Goal: Information Seeking & Learning: Learn about a topic

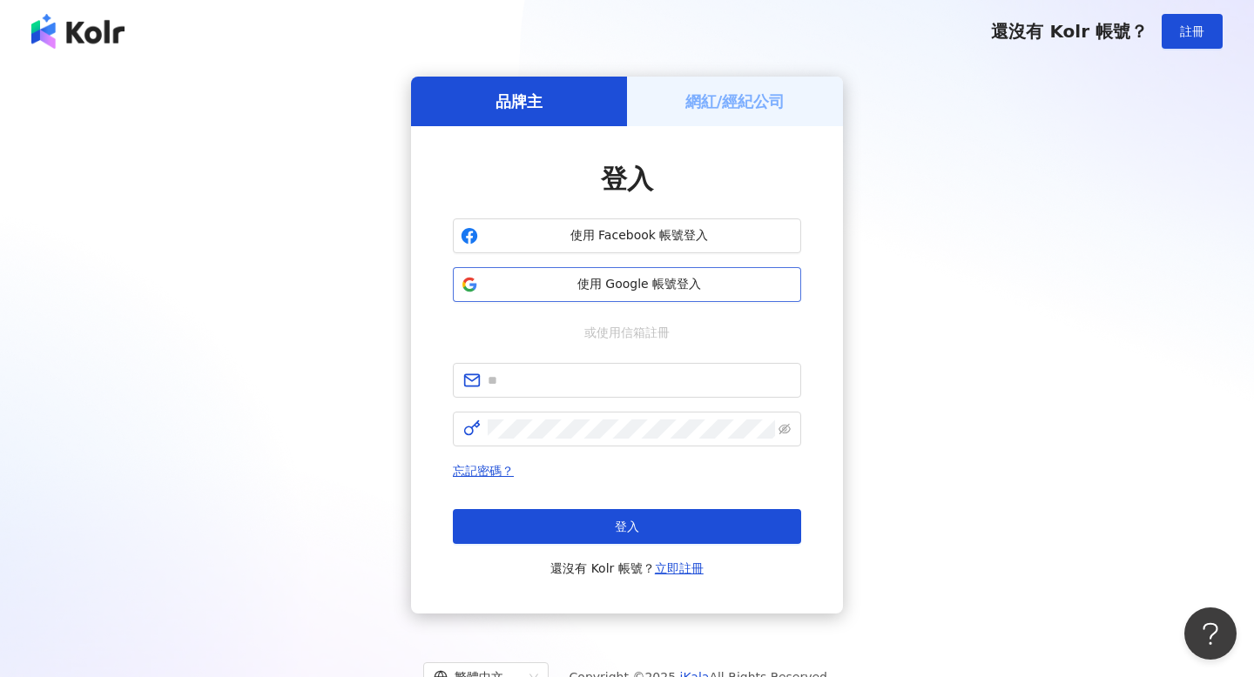
click at [636, 287] on span "使用 Google 帳號登入" at bounding box center [639, 284] width 308 height 17
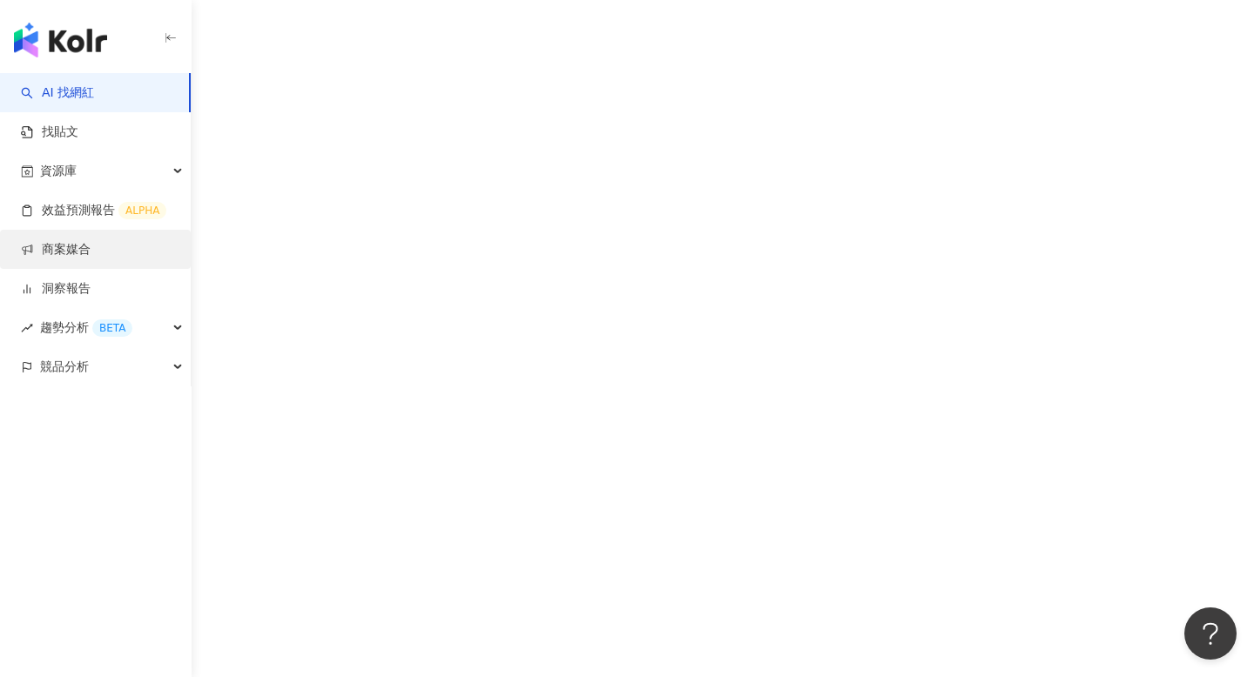
click at [84, 241] on link "商案媒合" at bounding box center [56, 249] width 70 height 17
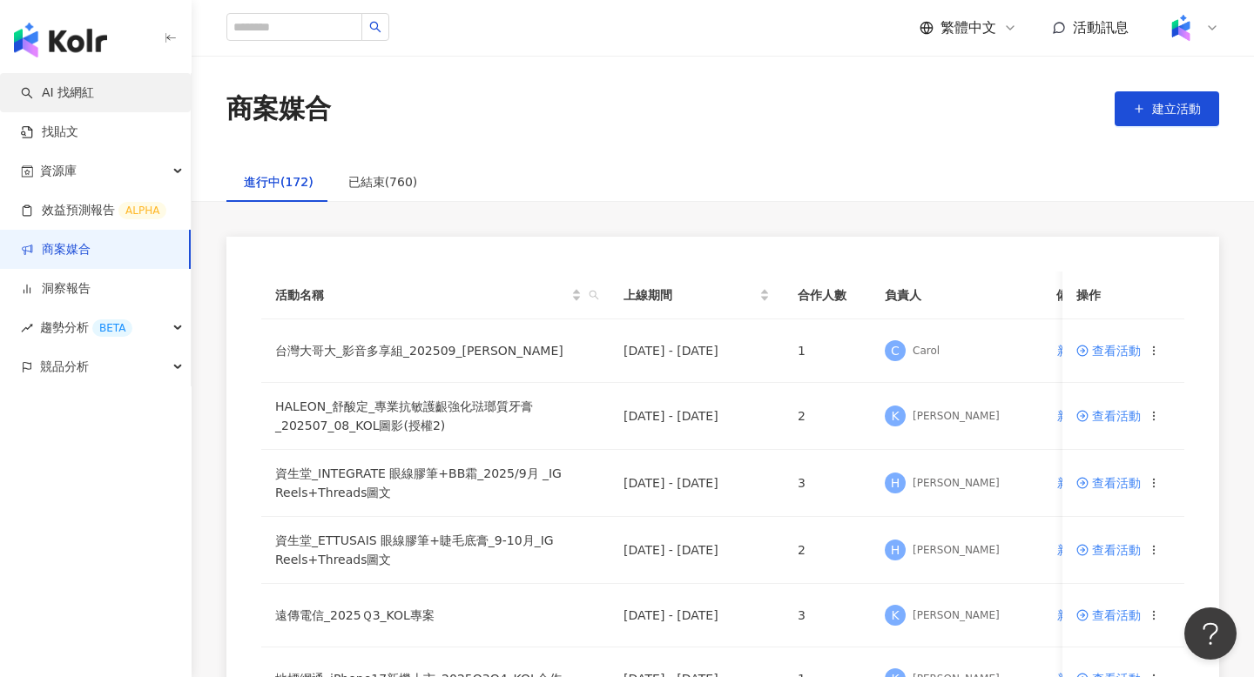
click at [84, 87] on link "AI 找網紅" at bounding box center [57, 92] width 73 height 17
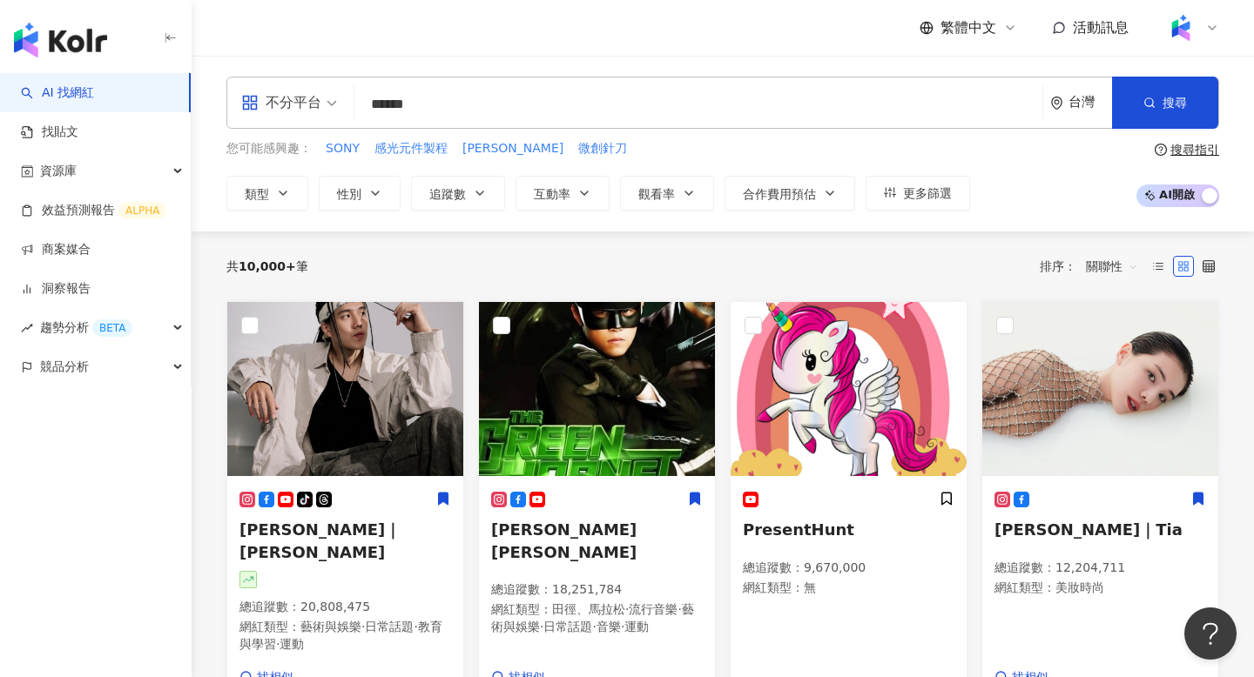
click at [533, 111] on input "******" at bounding box center [698, 104] width 674 height 33
type input "******"
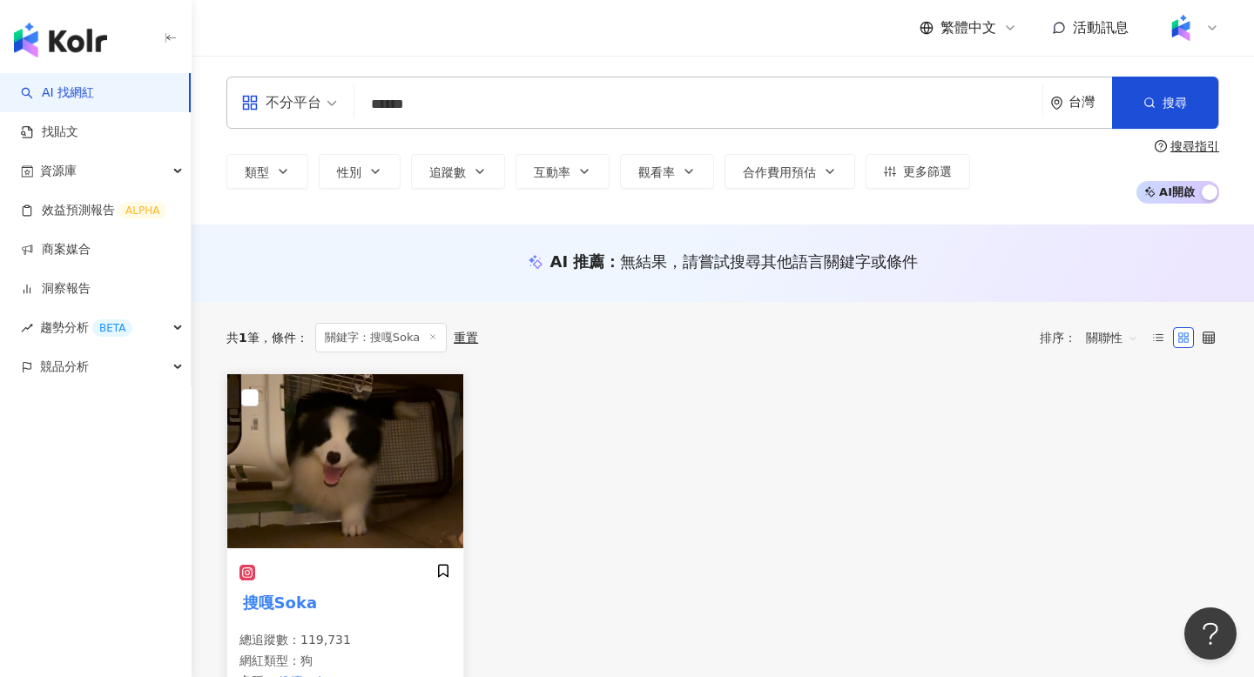
click at [386, 472] on img at bounding box center [345, 461] width 236 height 174
click at [94, 87] on link "AI 找網紅" at bounding box center [57, 92] width 73 height 17
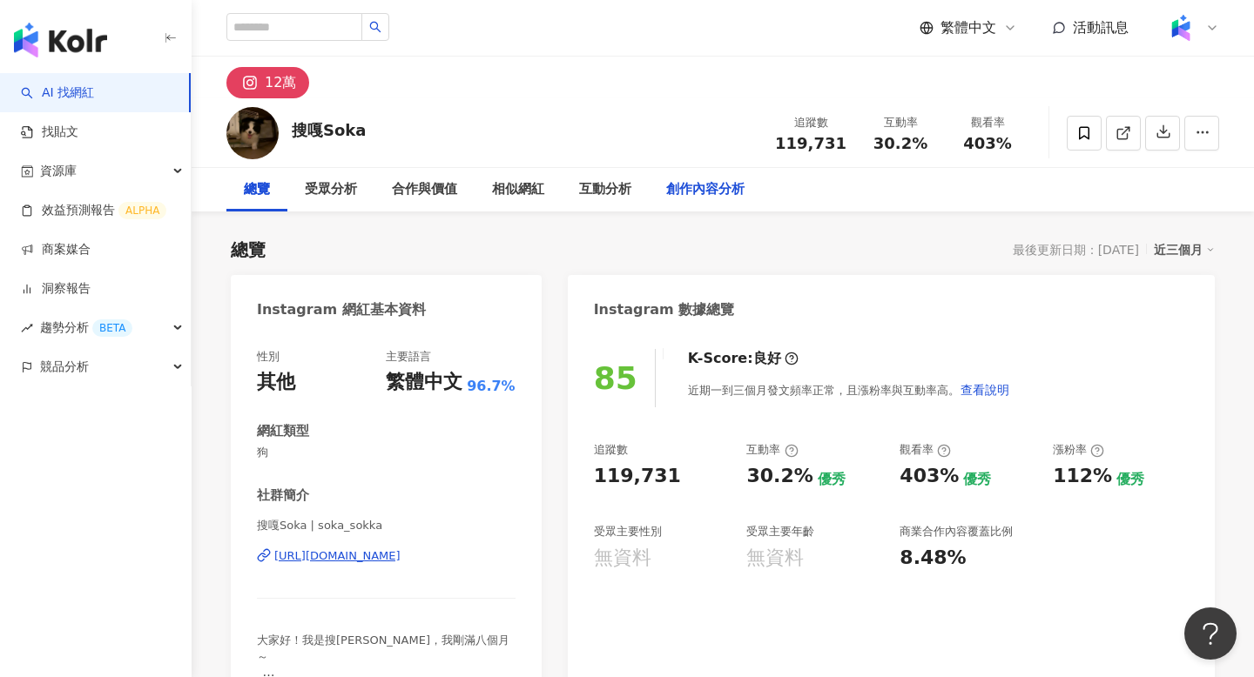
click at [721, 208] on div "創作內容分析" at bounding box center [705, 190] width 113 height 44
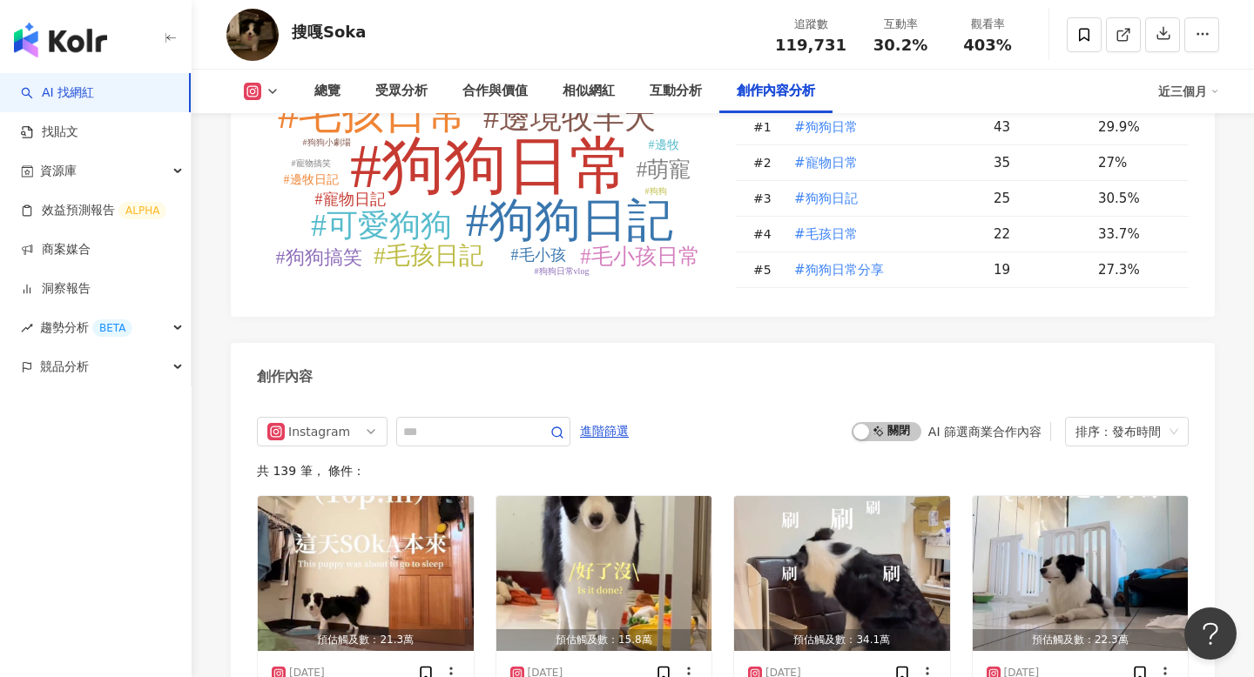
scroll to position [5020, 0]
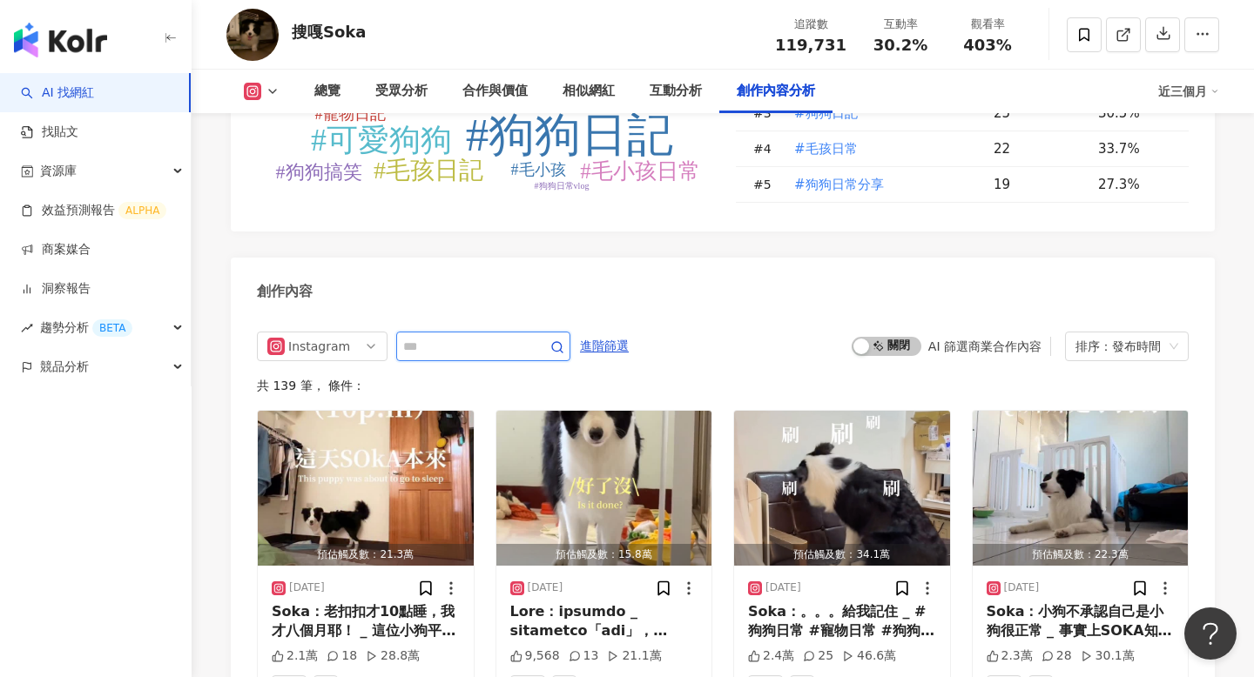
click at [442, 336] on input "text" at bounding box center [464, 346] width 122 height 21
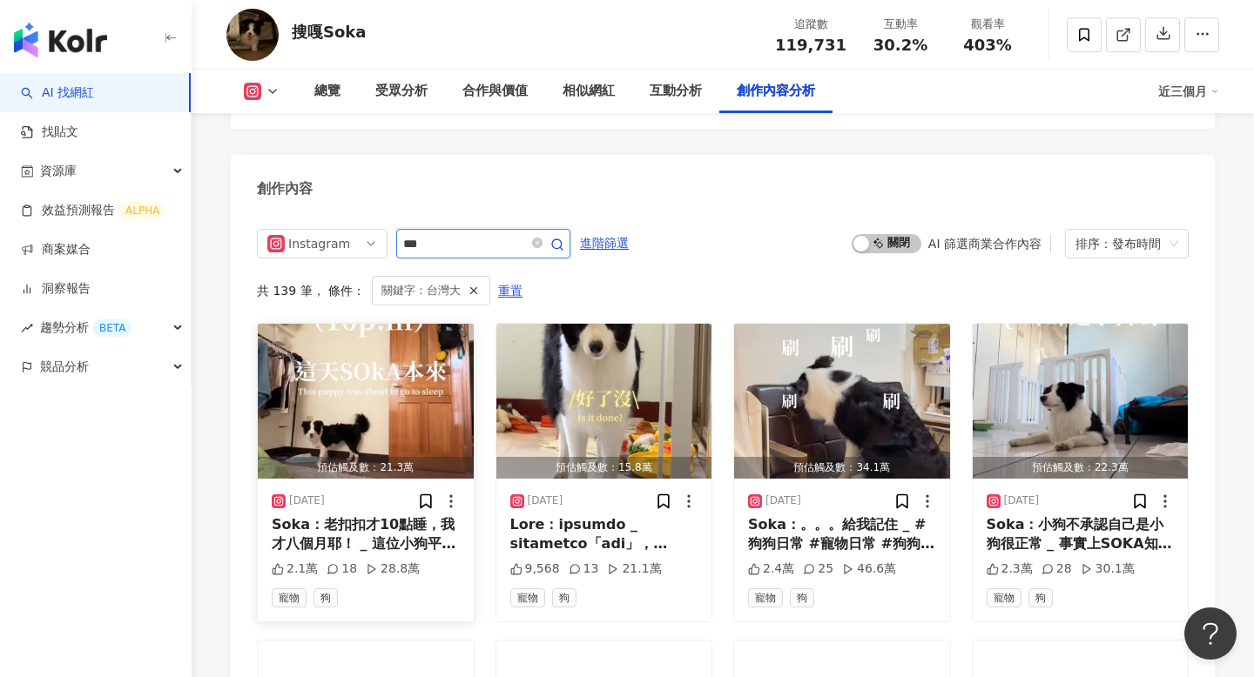
scroll to position [5067, 0]
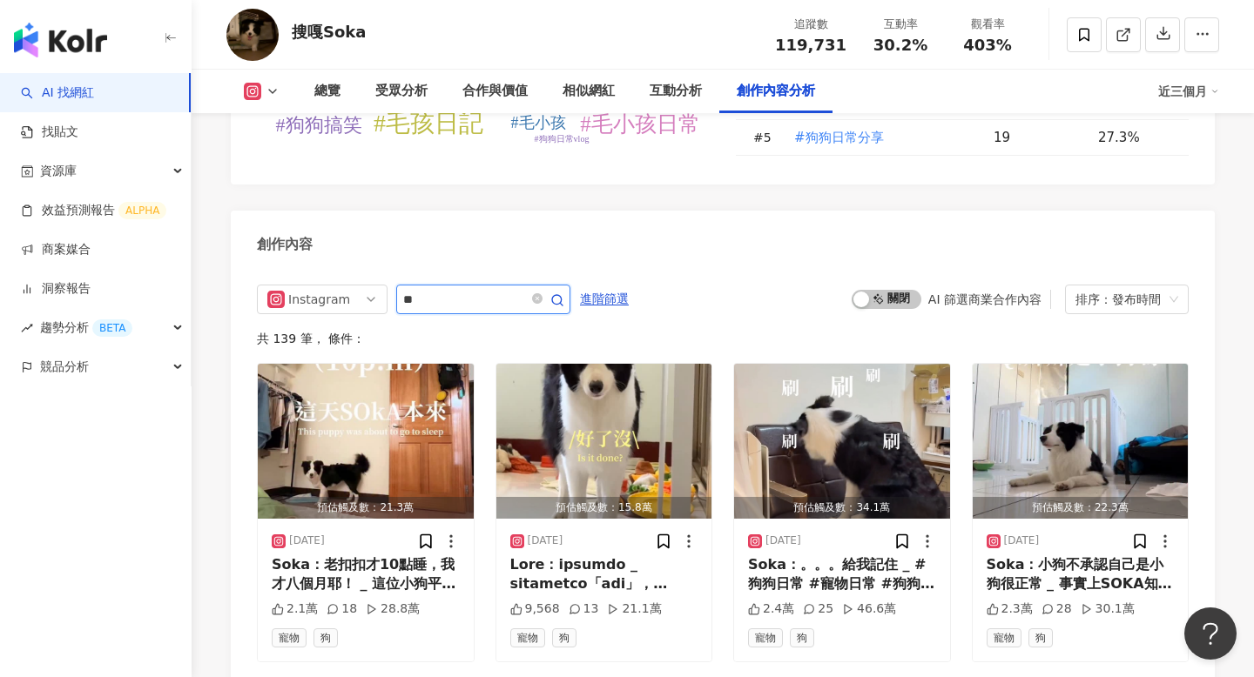
scroll to position [5122, 0]
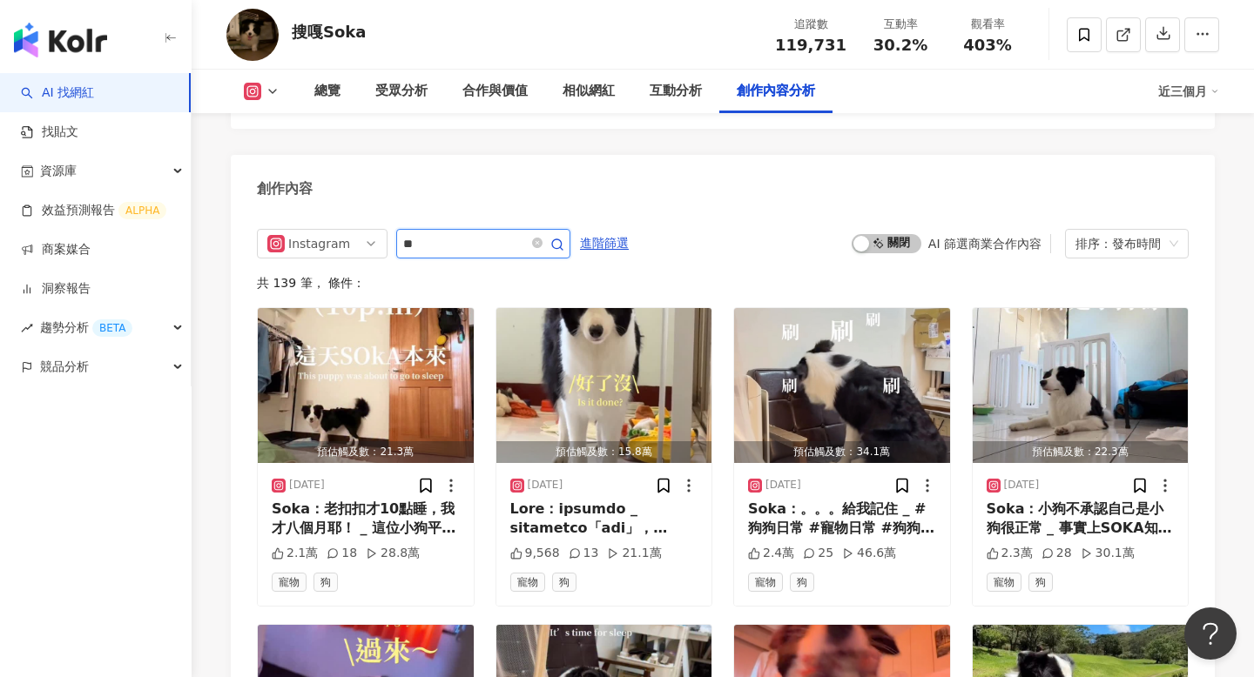
type input "*"
type input "**"
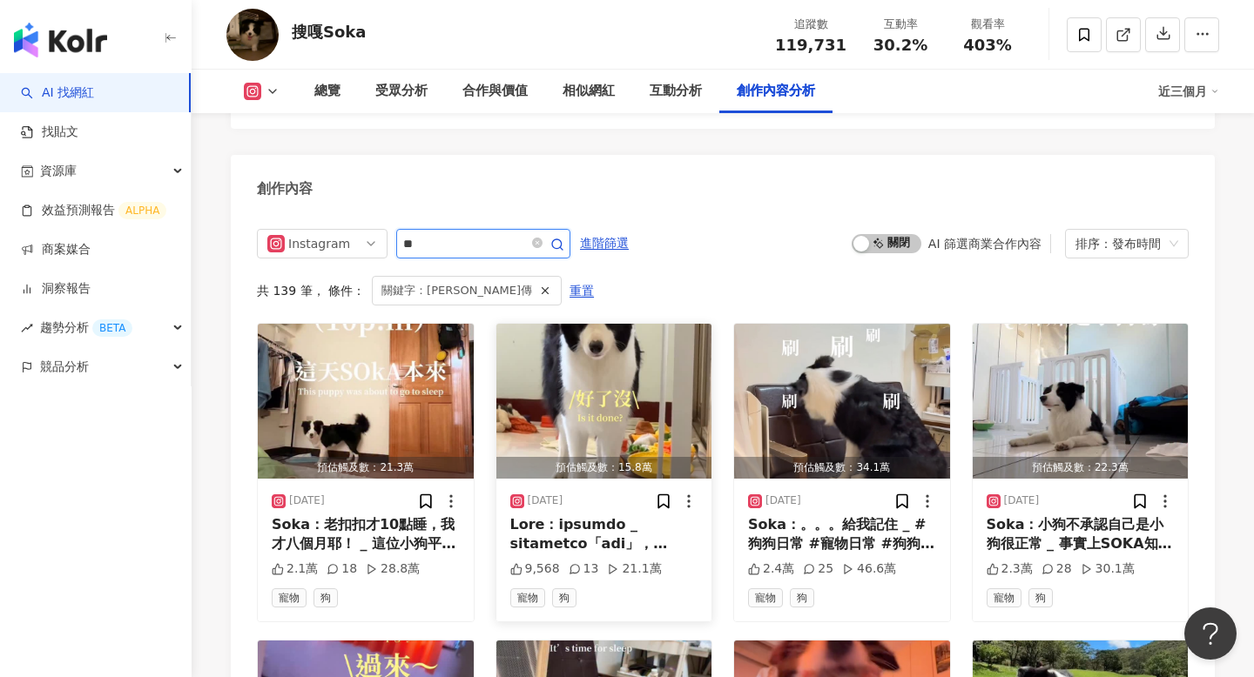
scroll to position [5067, 0]
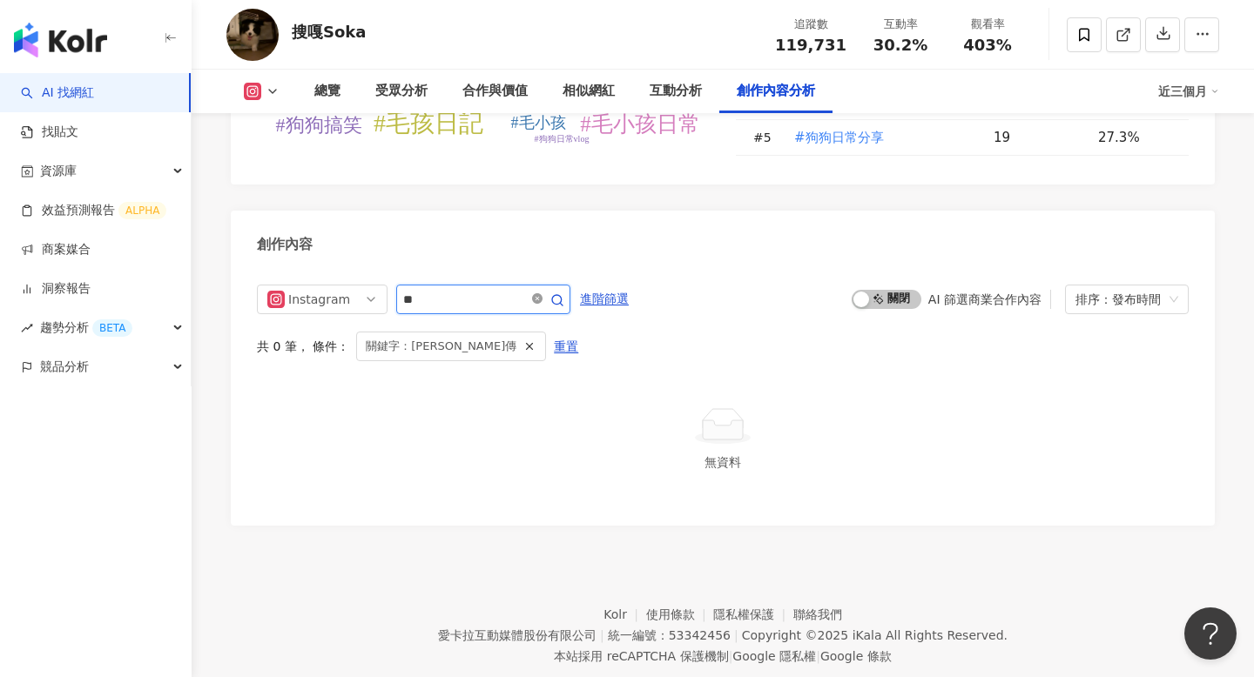
click at [542, 293] on icon "close-circle" at bounding box center [537, 298] width 10 height 10
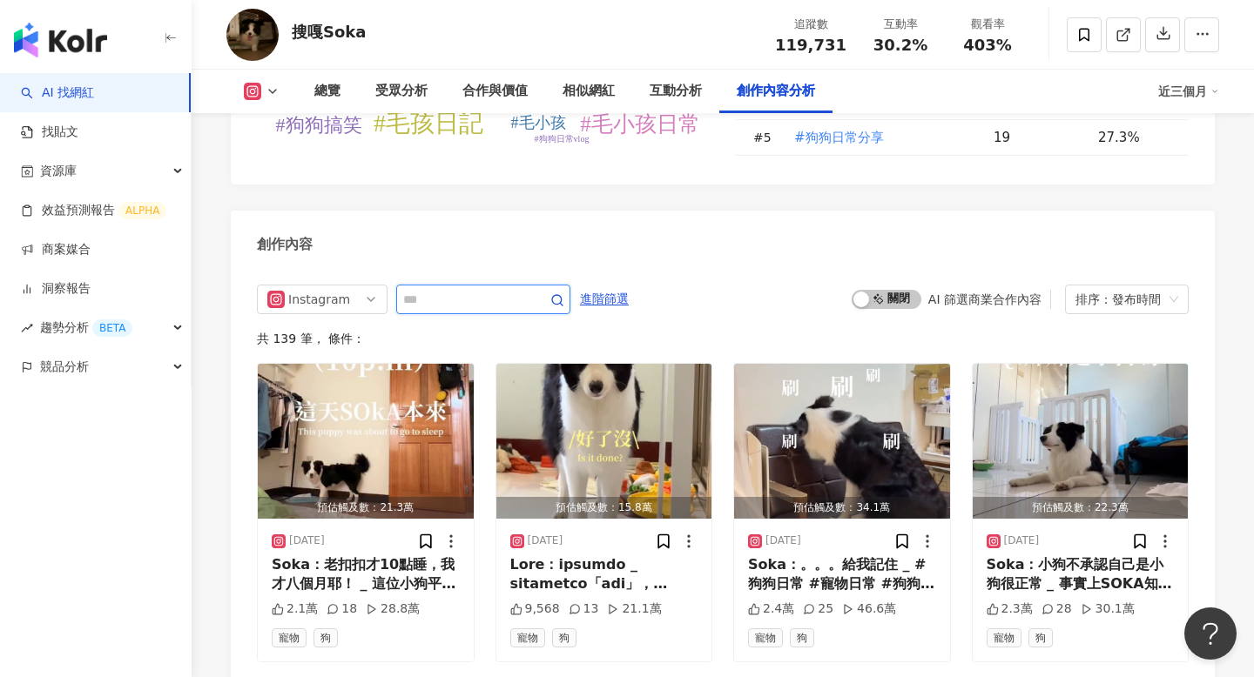
scroll to position [5122, 0]
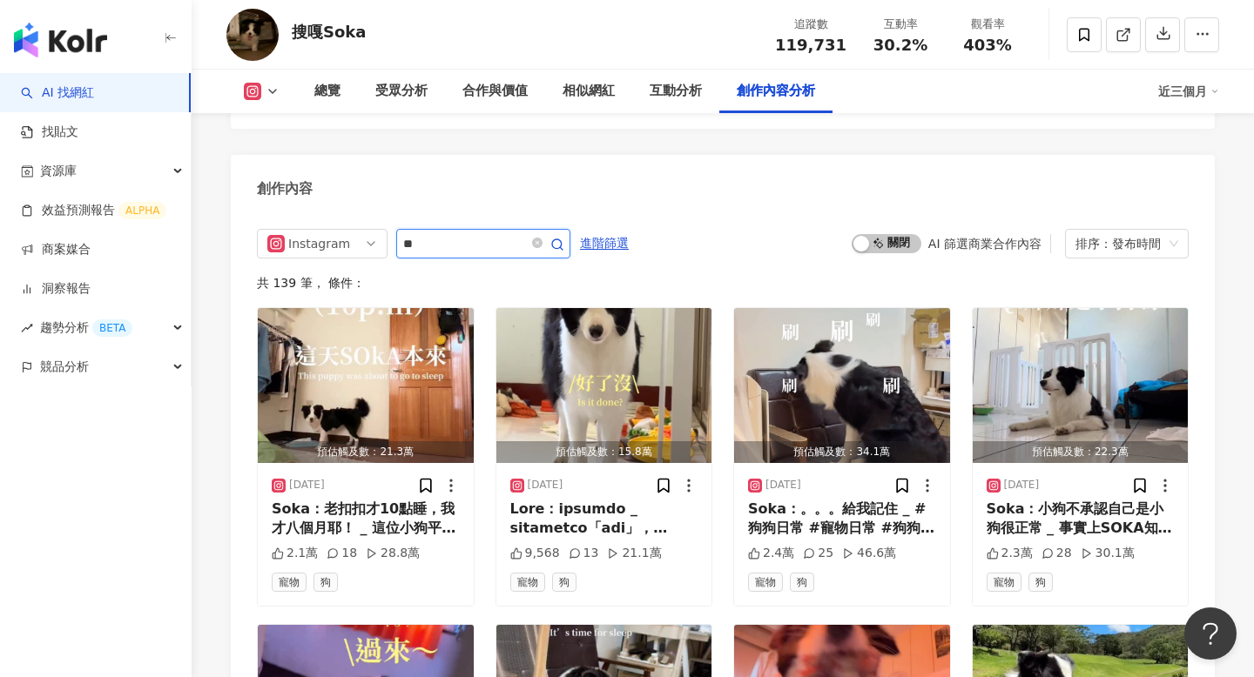
type input "**"
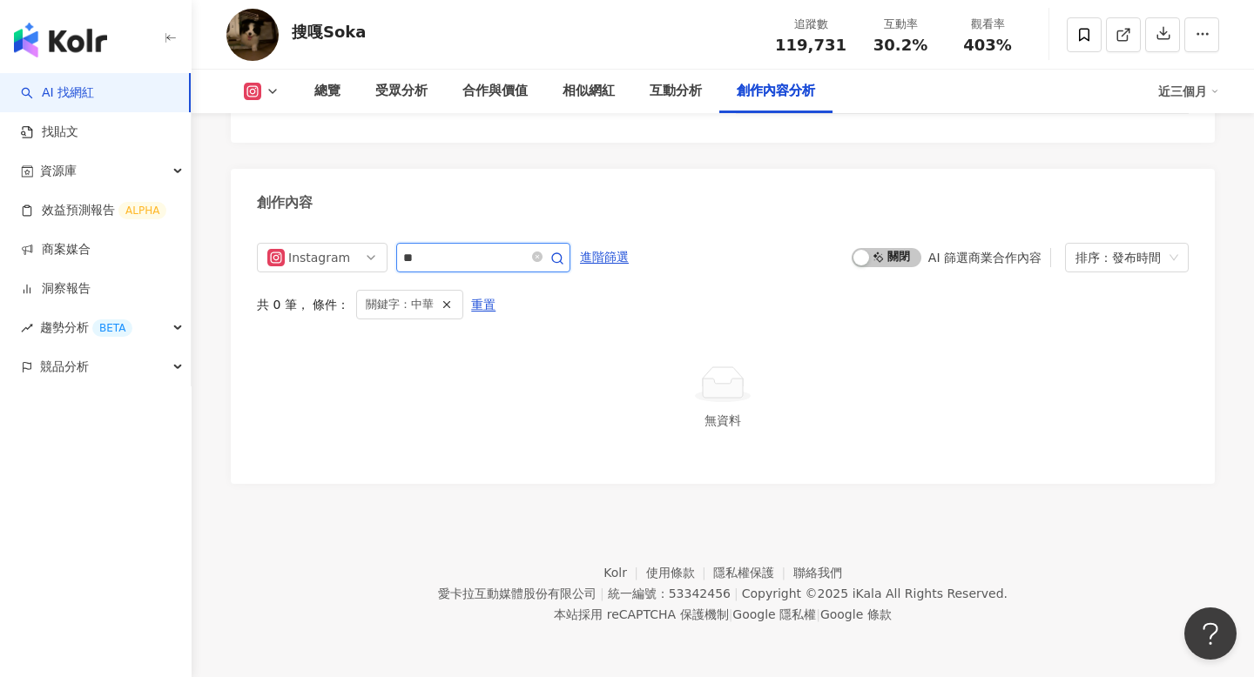
scroll to position [5067, 0]
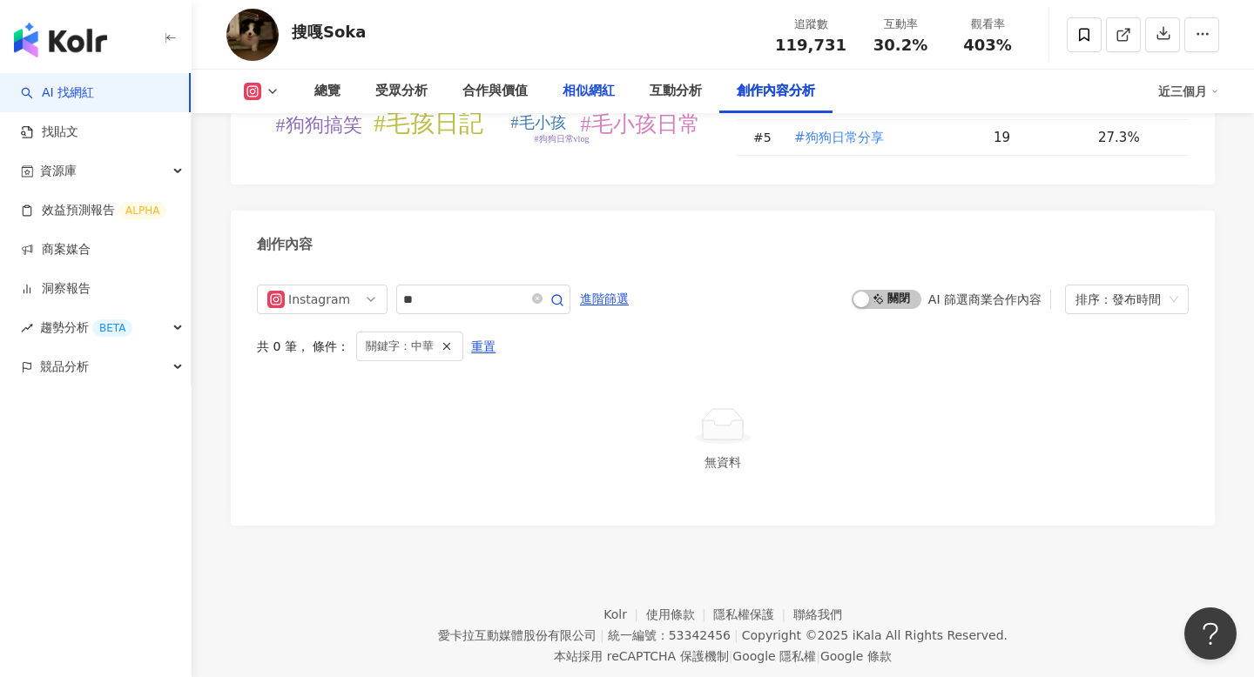
click at [591, 87] on div "相似網紅" at bounding box center [588, 91] width 52 height 21
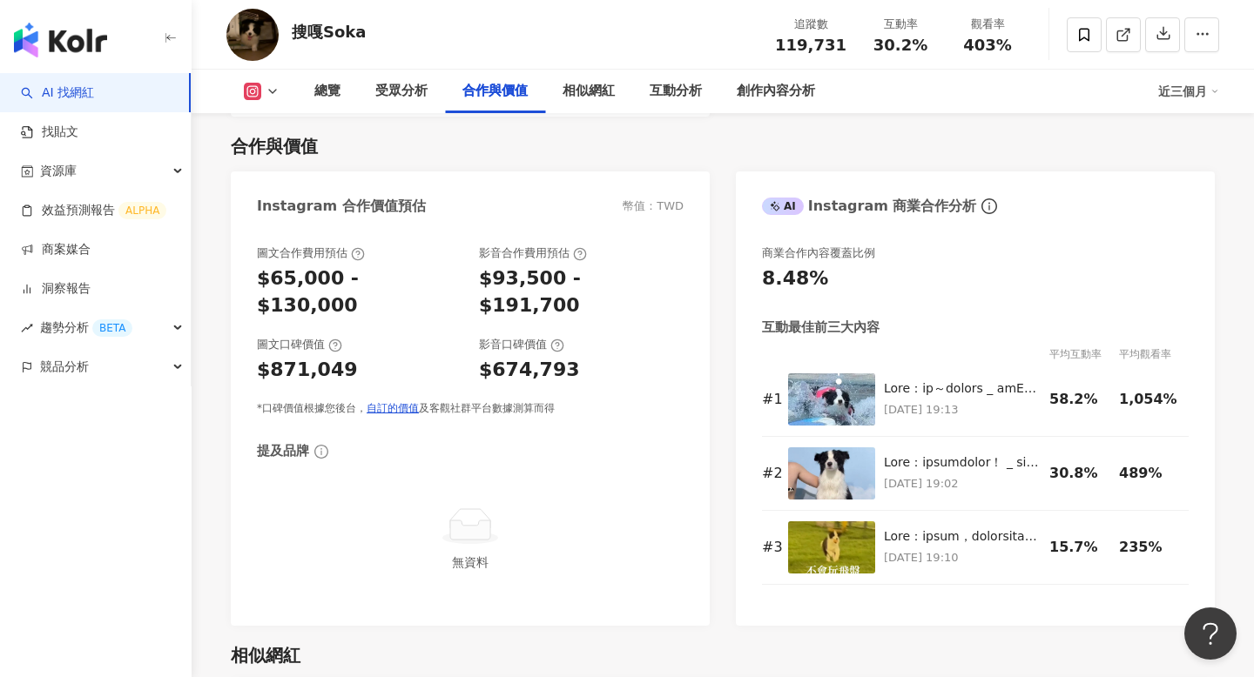
scroll to position [2019, 0]
